Goal: Find specific page/section: Find specific page/section

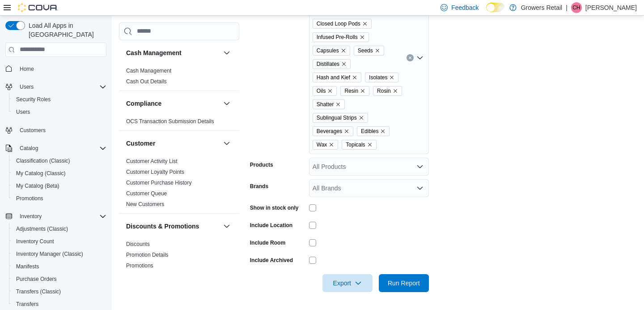
scroll to position [105, 0]
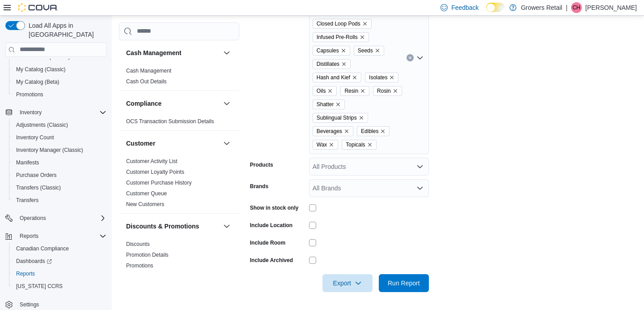
click at [473, 286] on form "Locations [STREET_ADDRESS] Classifications Whole Flower Milled Flower Pre-Rolls…" at bounding box center [443, 110] width 387 height 363
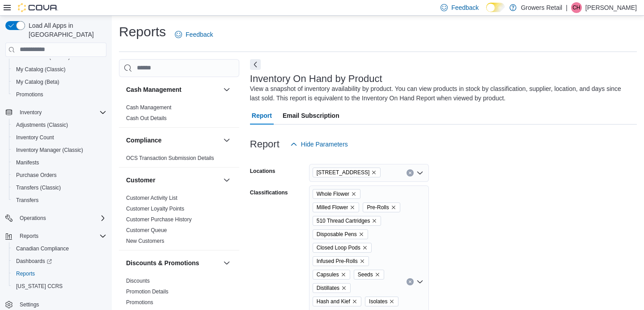
scroll to position [0, 0]
click at [9, 7] on icon at bounding box center [7, 7] width 7 height 5
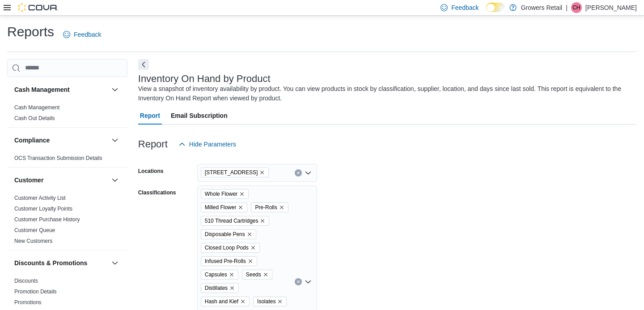
click at [5, 8] on icon at bounding box center [7, 7] width 7 height 7
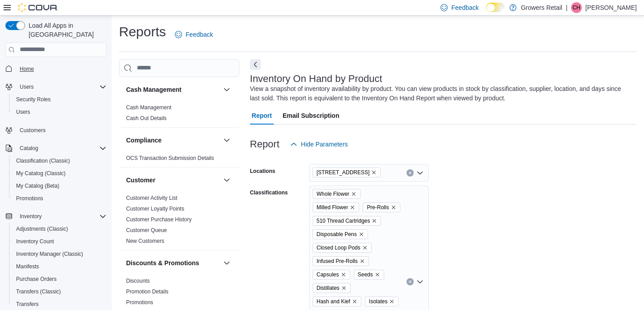
click at [34, 65] on span "Home" at bounding box center [27, 68] width 14 height 7
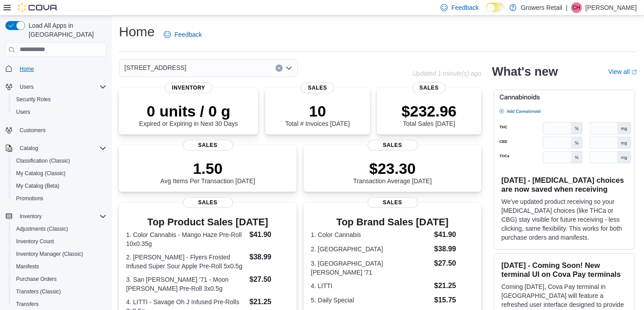
click at [21, 65] on span "Home" at bounding box center [27, 68] width 14 height 7
click at [243, 64] on div "[STREET_ADDRESS]" at bounding box center [208, 68] width 179 height 18
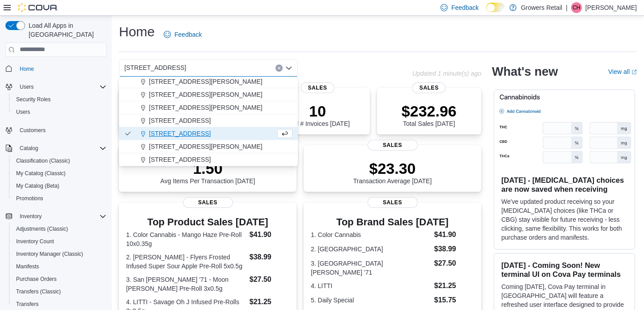
scroll to position [40, 0]
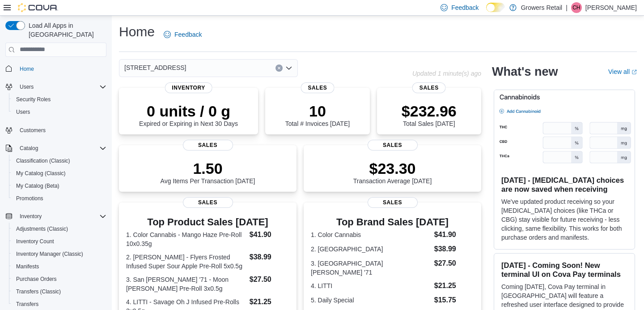
click at [215, 66] on div "[STREET_ADDRESS]" at bounding box center [208, 68] width 179 height 18
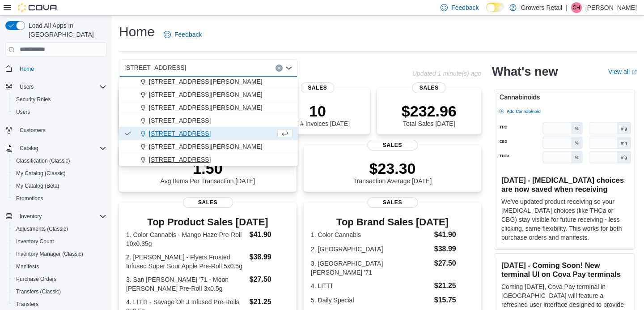
click at [188, 161] on span "[STREET_ADDRESS]" at bounding box center [180, 159] width 62 height 9
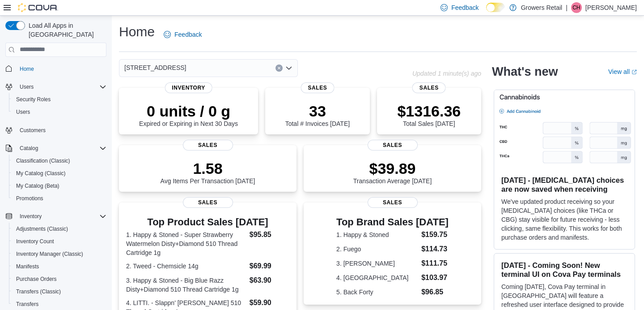
click at [208, 68] on div "[STREET_ADDRESS]" at bounding box center [208, 68] width 179 height 18
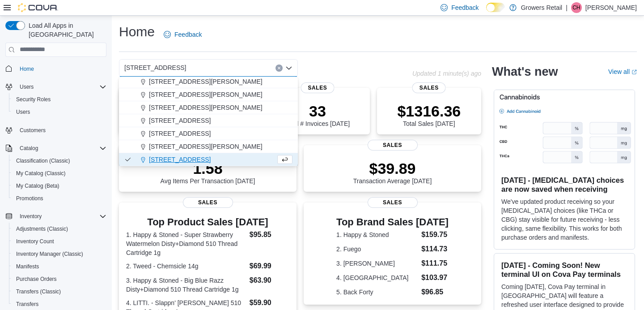
scroll to position [40, 0]
click at [187, 146] on span "[STREET_ADDRESS][PERSON_NAME]" at bounding box center [206, 146] width 114 height 9
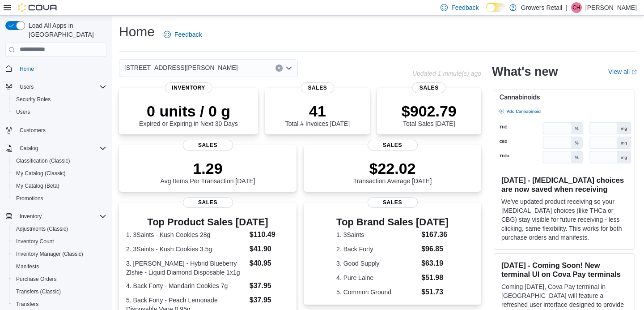
click at [209, 67] on div "[STREET_ADDRESS][PERSON_NAME] Selected. [STREET_ADDRESS][PERSON_NAME]. Press Ba…" at bounding box center [208, 68] width 179 height 18
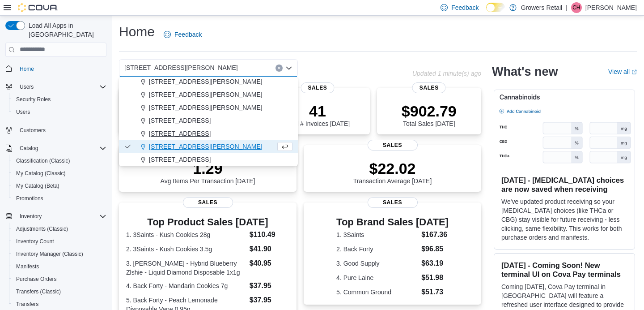
scroll to position [40, 0]
click at [188, 133] on span "[STREET_ADDRESS]" at bounding box center [180, 133] width 62 height 9
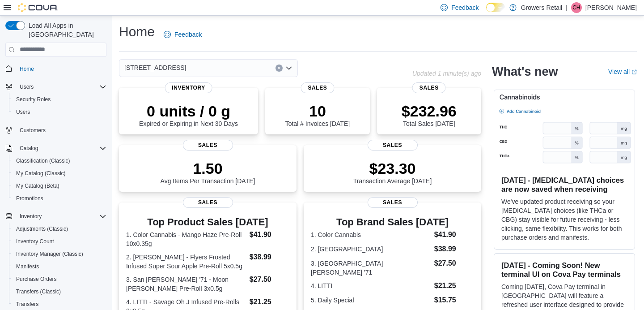
click at [222, 61] on div "[STREET_ADDRESS]" at bounding box center [208, 68] width 179 height 18
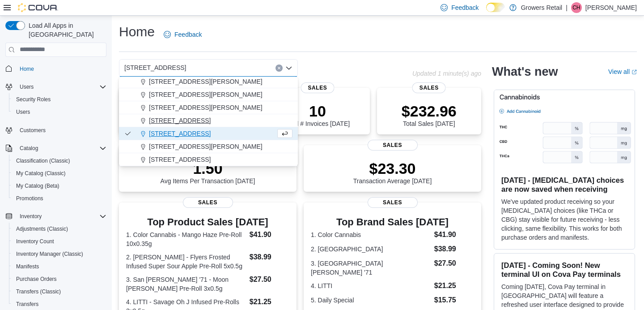
click at [195, 124] on span "[STREET_ADDRESS]" at bounding box center [180, 120] width 62 height 9
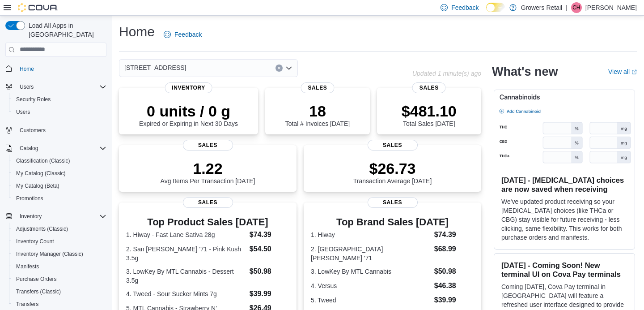
click at [215, 68] on div "[STREET_ADDRESS] Selected. [STREET_ADDRESS]. Press Backspace to delete [STREET_…" at bounding box center [208, 68] width 179 height 18
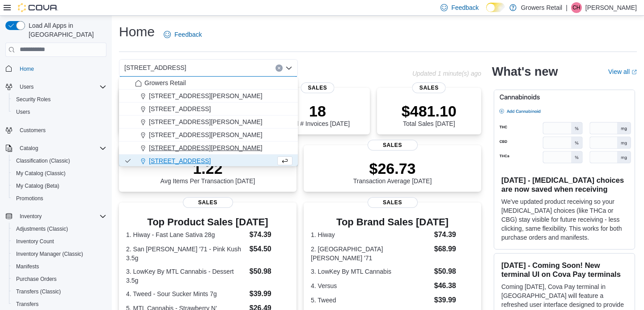
click at [184, 148] on span "[STREET_ADDRESS][PERSON_NAME]" at bounding box center [206, 147] width 114 height 9
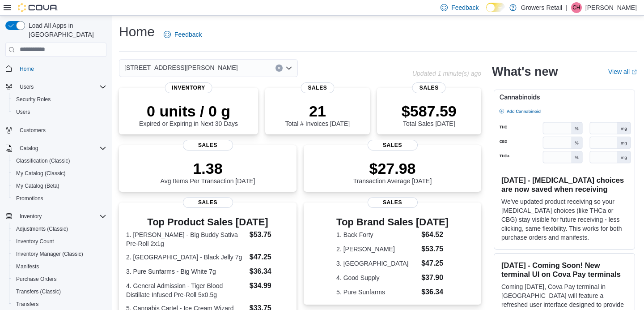
click at [232, 65] on div "[STREET_ADDRESS][PERSON_NAME]" at bounding box center [208, 68] width 179 height 18
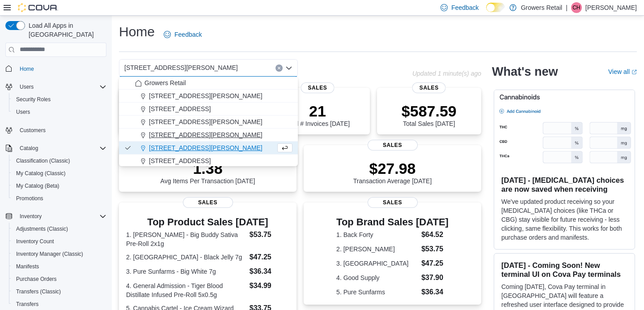
click at [191, 135] on span "[STREET_ADDRESS][PERSON_NAME]" at bounding box center [206, 134] width 114 height 9
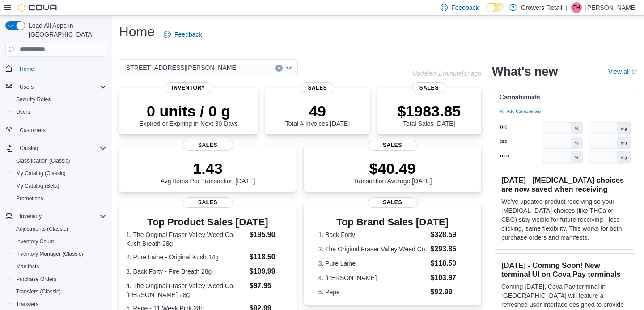
click at [229, 67] on div "[STREET_ADDRESS][PERSON_NAME] Selected. [STREET_ADDRESS][PERSON_NAME] Press Bac…" at bounding box center [208, 68] width 179 height 18
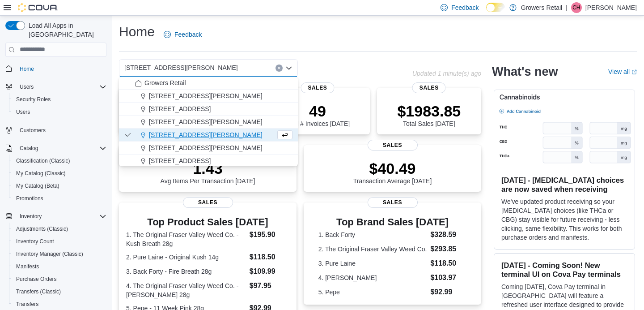
click at [185, 123] on span "[STREET_ADDRESS][PERSON_NAME]" at bounding box center [206, 121] width 114 height 9
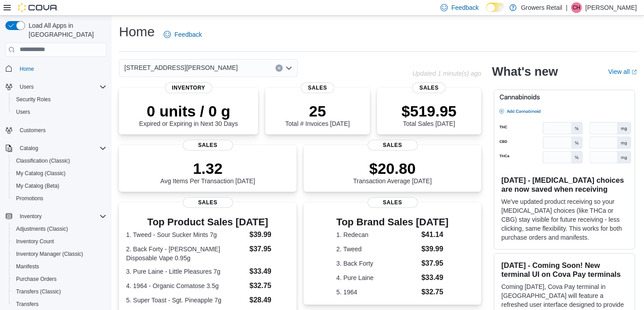
click at [226, 64] on div "[STREET_ADDRESS][PERSON_NAME]" at bounding box center [208, 68] width 179 height 18
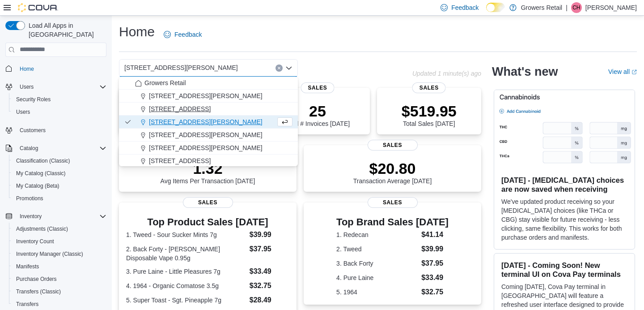
click at [199, 110] on span "[STREET_ADDRESS]" at bounding box center [180, 108] width 62 height 9
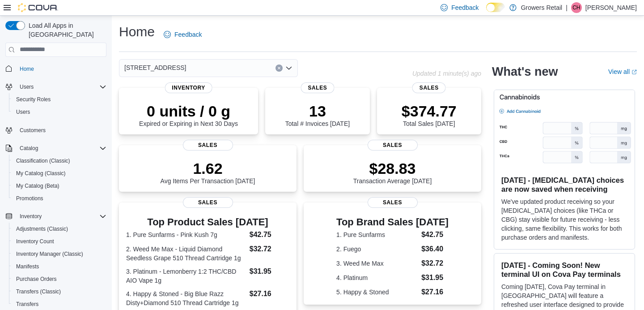
click at [229, 63] on div "[STREET_ADDRESS]" at bounding box center [208, 68] width 179 height 18
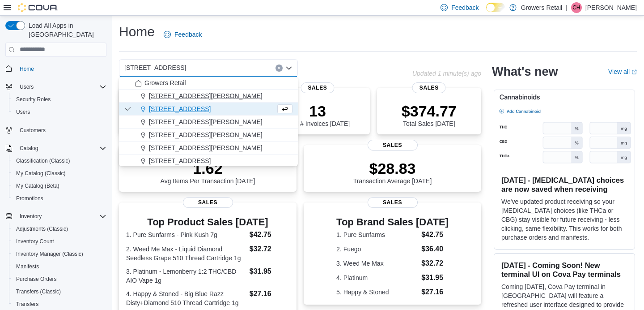
click at [208, 96] on div "[STREET_ADDRESS][PERSON_NAME]" at bounding box center [214, 95] width 158 height 9
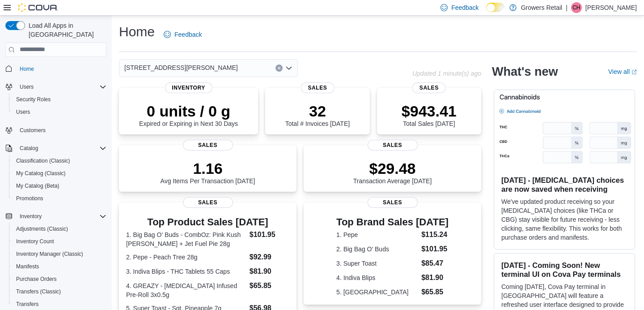
click at [4, 5] on icon at bounding box center [7, 7] width 7 height 7
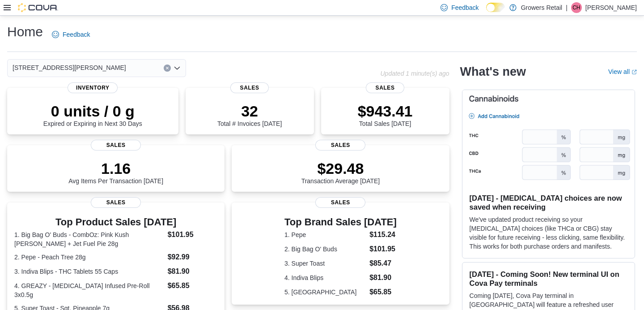
click at [9, 9] on icon at bounding box center [7, 7] width 7 height 7
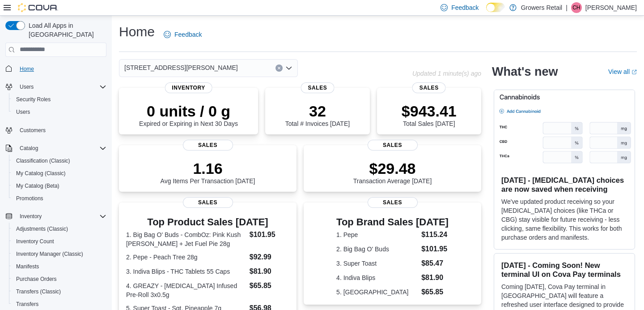
click at [26, 65] on span "Home" at bounding box center [27, 68] width 14 height 7
click at [28, 65] on span "Home" at bounding box center [27, 68] width 14 height 7
click at [493, 27] on div "Home Feedback" at bounding box center [378, 34] width 518 height 23
click at [6, 8] on icon at bounding box center [7, 7] width 7 height 5
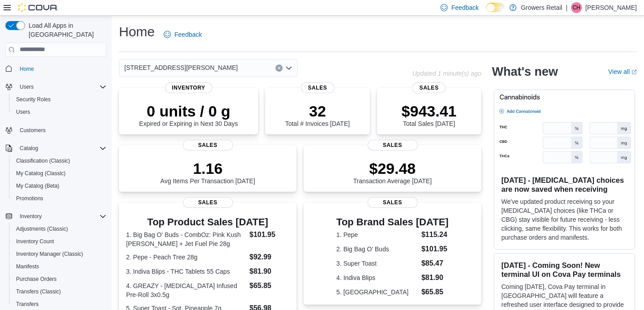
click at [6, 8] on icon at bounding box center [7, 7] width 7 height 5
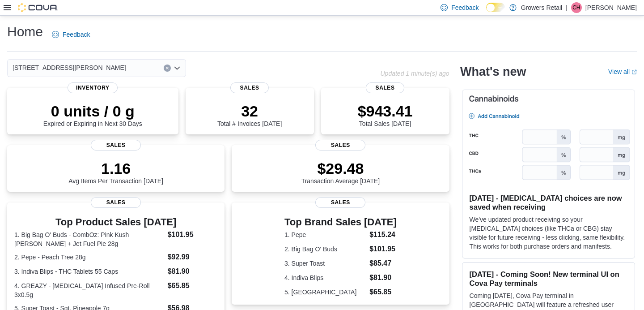
click at [260, 52] on div "Home Feedback [STREET_ADDRESS][PERSON_NAME] Updated 1 minute(s) ago 0 units / 0…" at bounding box center [322, 268] width 644 height 504
click at [153, 68] on div "[STREET_ADDRESS][PERSON_NAME]" at bounding box center [96, 68] width 179 height 18
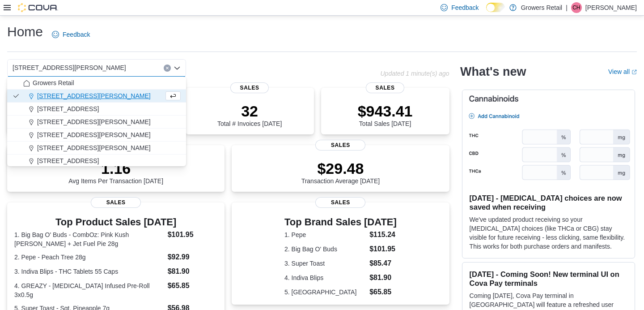
click at [166, 67] on icon "Clear input" at bounding box center [168, 68] width 4 height 4
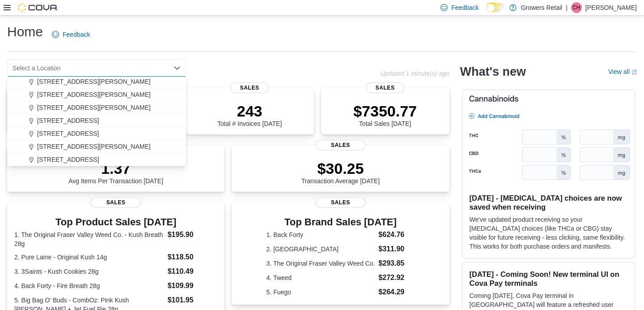
click at [85, 132] on span "[STREET_ADDRESS]" at bounding box center [68, 133] width 62 height 9
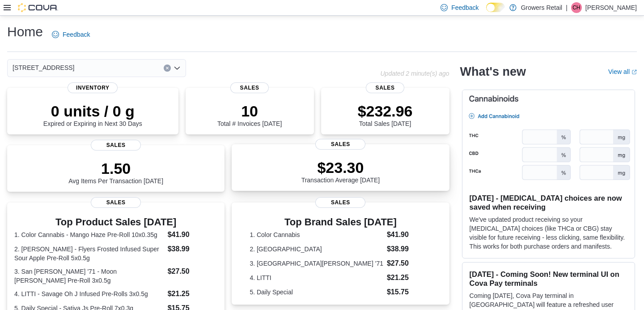
click at [234, 155] on div "$23.30 Transaction Average [DATE] Sales" at bounding box center [341, 167] width 218 height 47
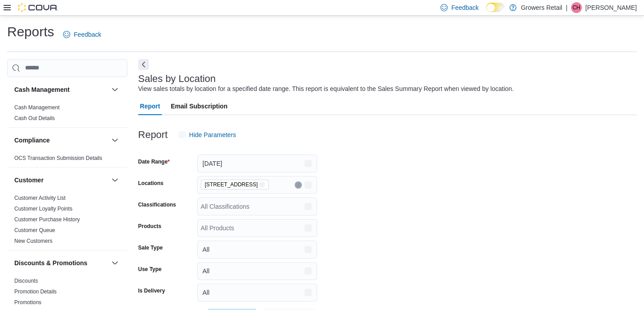
scroll to position [20, 0]
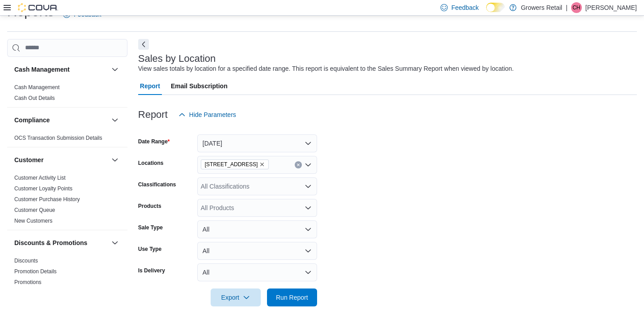
click at [10, 11] on icon at bounding box center [7, 7] width 7 height 7
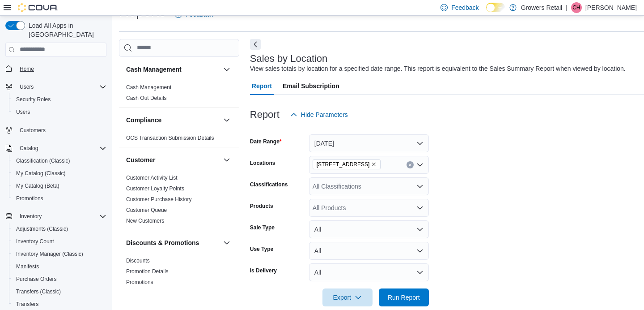
click at [22, 64] on span "Home" at bounding box center [27, 69] width 14 height 11
